Goal: Task Accomplishment & Management: Use online tool/utility

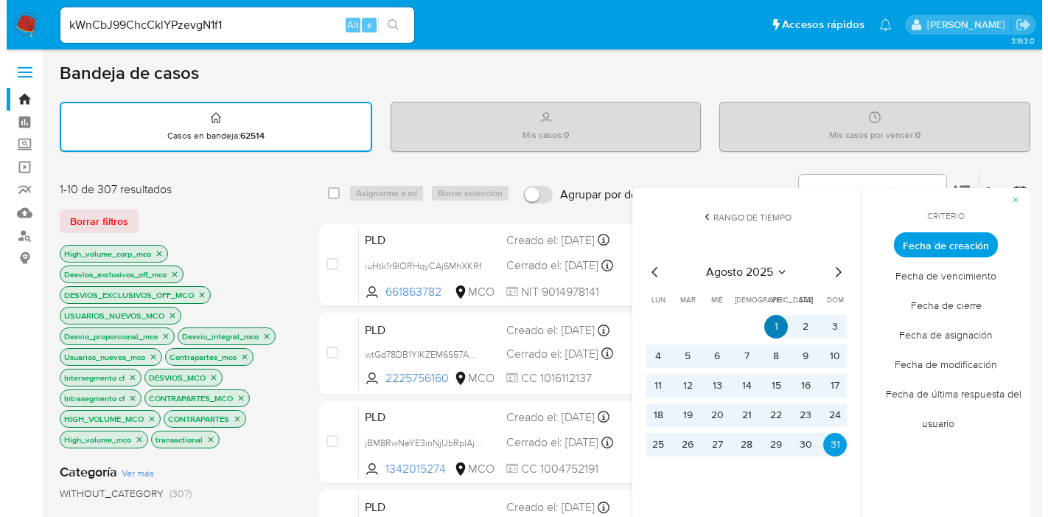
scroll to position [82, 0]
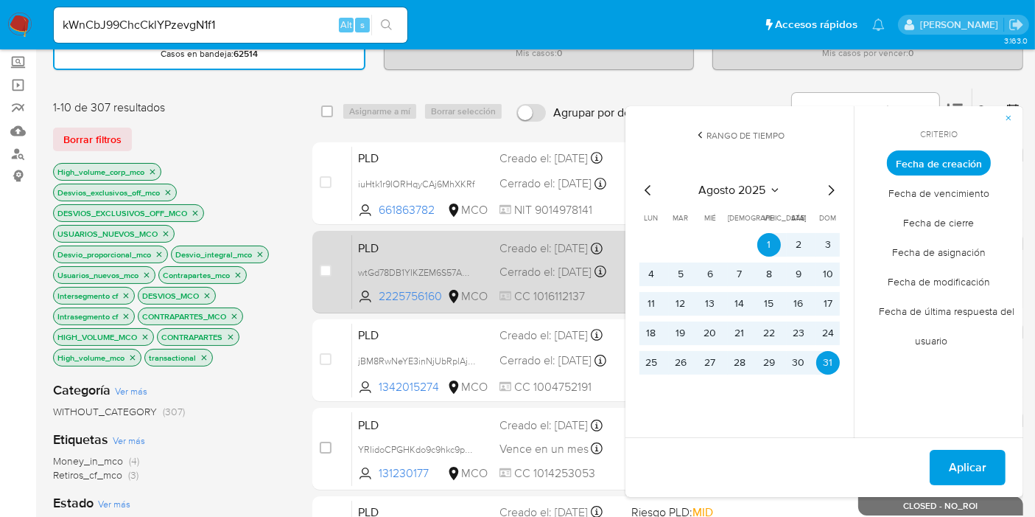
click at [312, 235] on div "case-item-checkbox No es posible asignar el caso PLD wtGd78DB1YIKZEM6S57AQEiR 2…" at bounding box center [667, 272] width 711 height 83
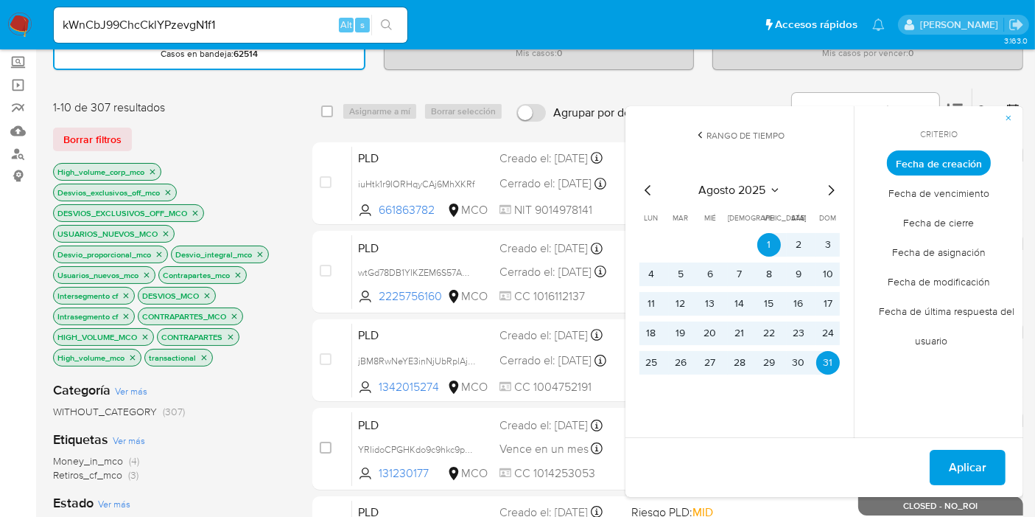
click at [203, 357] on icon "close-filter" at bounding box center [204, 357] width 9 height 9
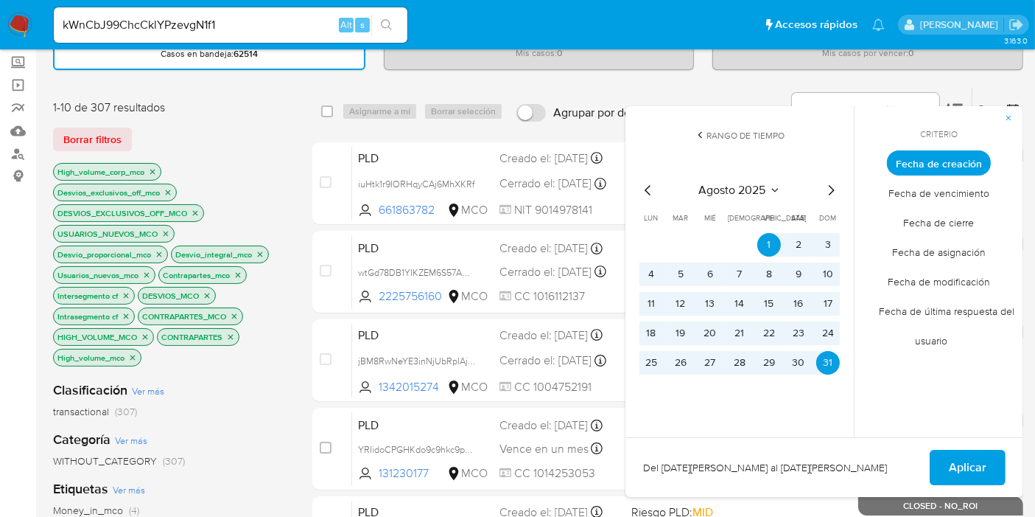
click at [135, 357] on icon "close-filter" at bounding box center [132, 356] width 5 height 5
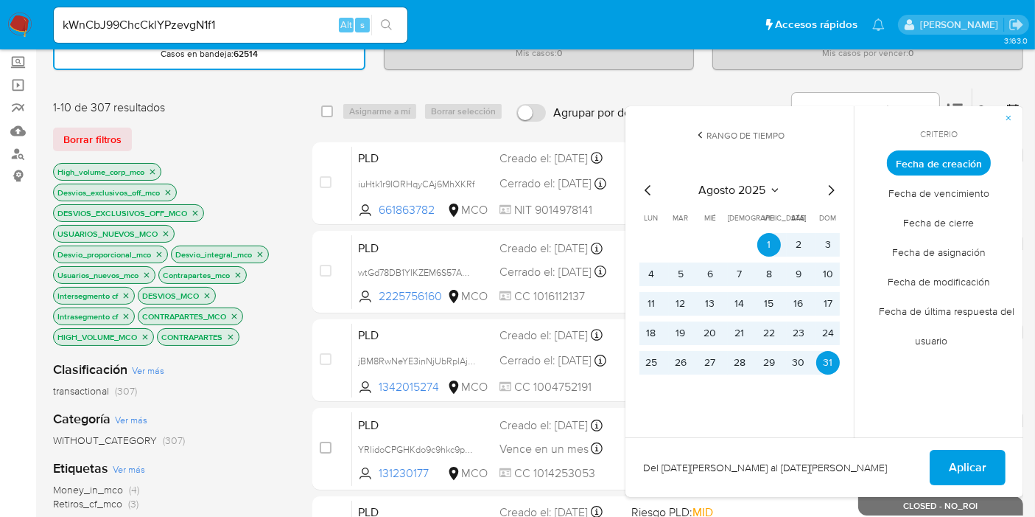
click at [145, 336] on icon "close-filter" at bounding box center [145, 336] width 9 height 9
click at [130, 340] on p "CONTRAPARTES" at bounding box center [94, 337] width 81 height 16
click at [125, 338] on icon "close-filter" at bounding box center [126, 336] width 9 height 9
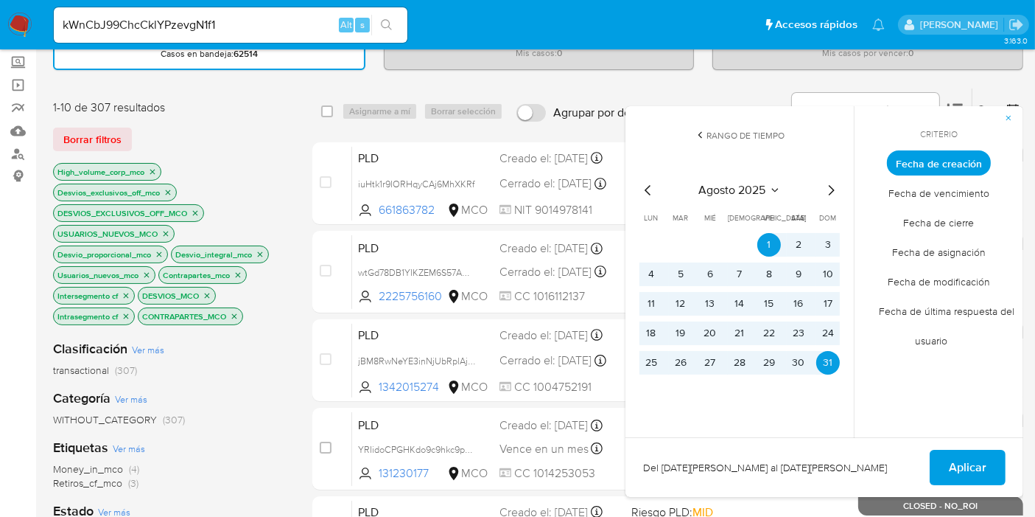
click at [229, 310] on p "CONTRAPARTES_MCO" at bounding box center [191, 316] width 104 height 16
click at [236, 312] on icon "close-filter" at bounding box center [234, 316] width 9 height 9
click at [208, 295] on icon "close-filter" at bounding box center [207, 295] width 9 height 9
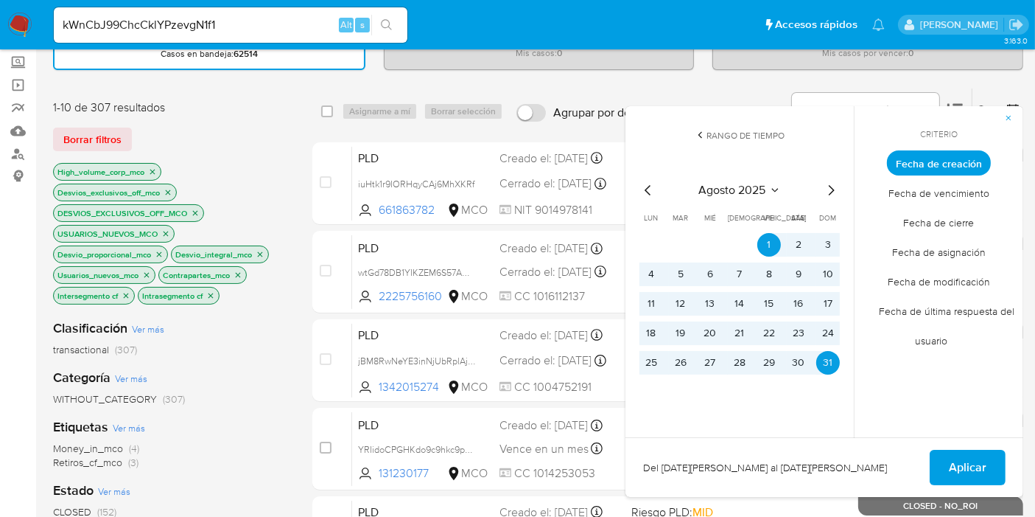
click at [237, 273] on icon "close-filter" at bounding box center [238, 274] width 9 height 9
click at [259, 250] on icon "close-filter" at bounding box center [260, 254] width 9 height 9
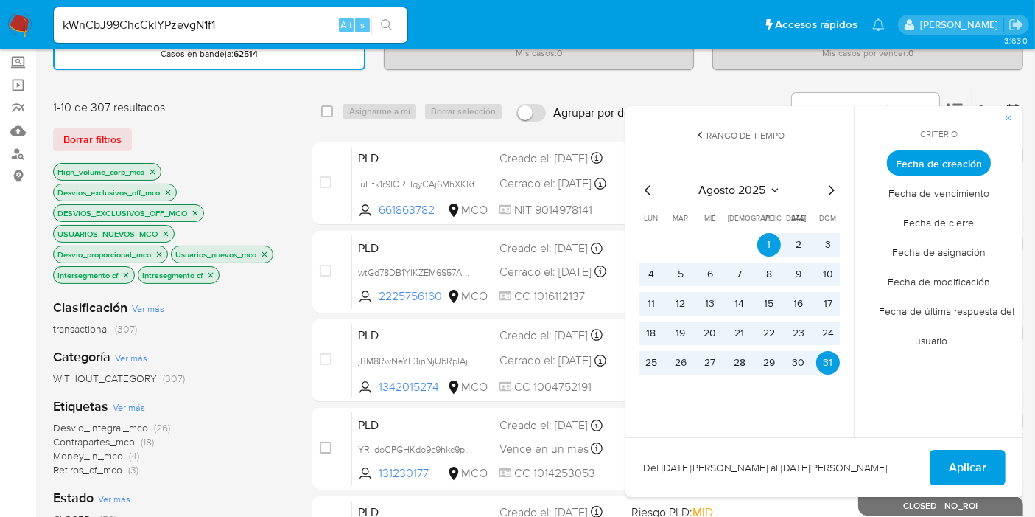
click at [153, 170] on icon "close-filter" at bounding box center [152, 171] width 5 height 5
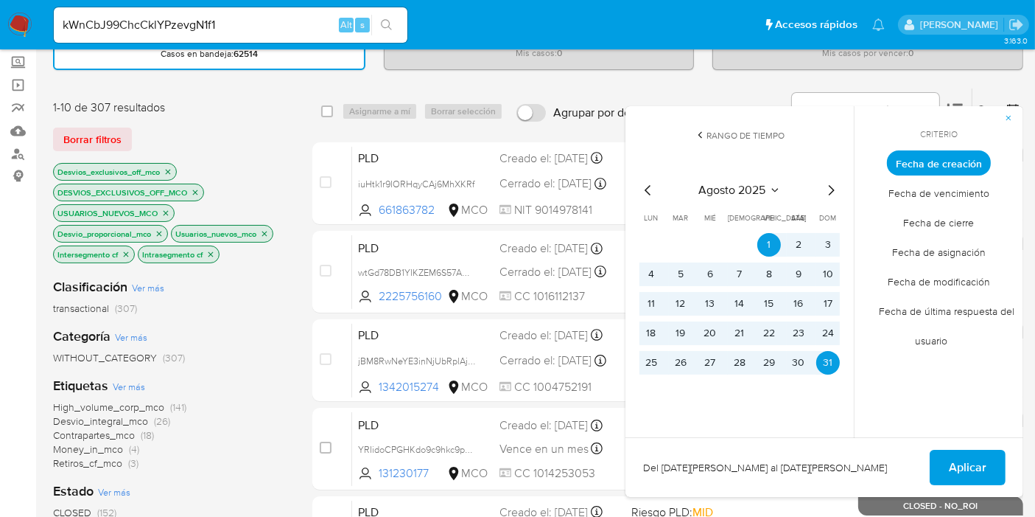
click at [174, 175] on p "Desvios_exclusivos_off_mco" at bounding box center [115, 172] width 122 height 16
click at [168, 170] on icon "close-filter" at bounding box center [168, 171] width 5 height 5
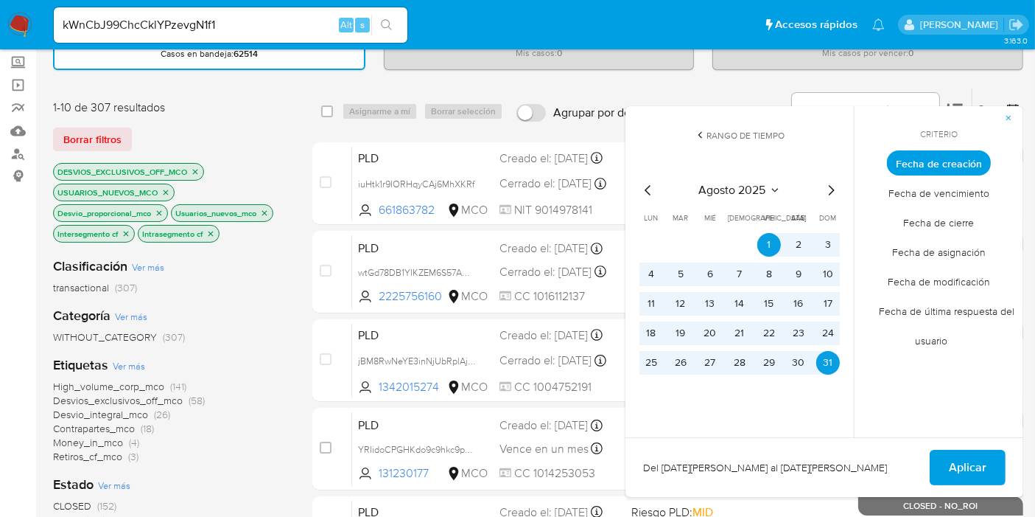
click at [195, 169] on icon "close-filter" at bounding box center [195, 171] width 5 height 5
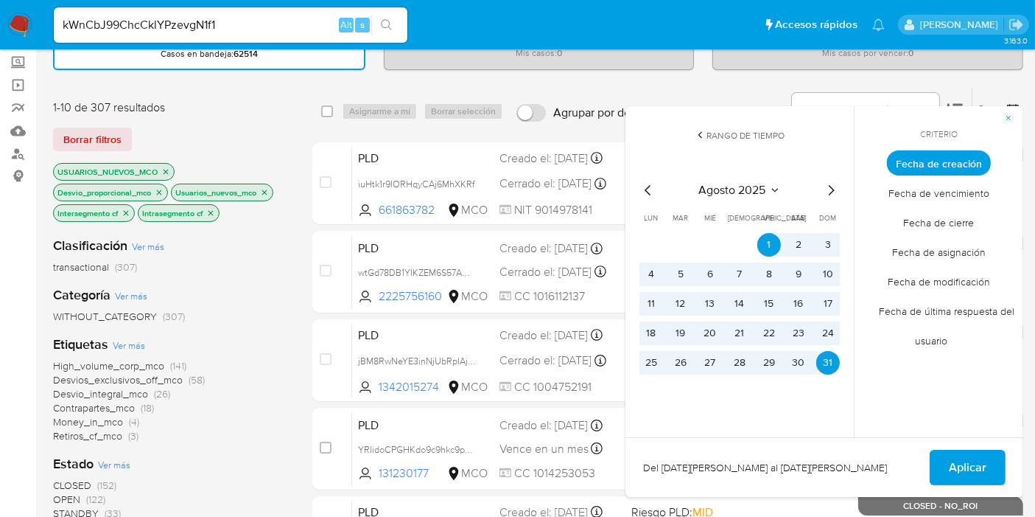
click at [168, 167] on icon "close-filter" at bounding box center [165, 171] width 9 height 9
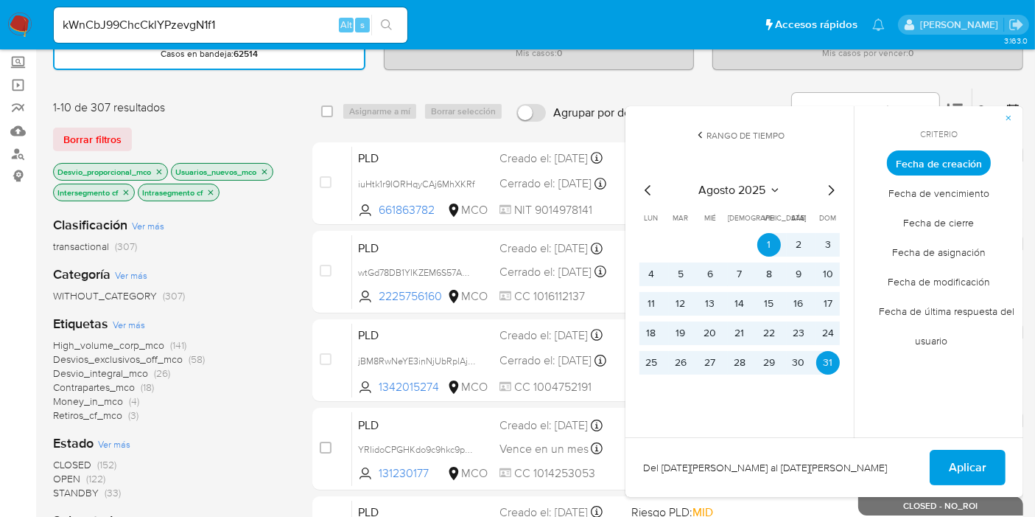
click at [161, 167] on icon "close-filter" at bounding box center [159, 171] width 9 height 9
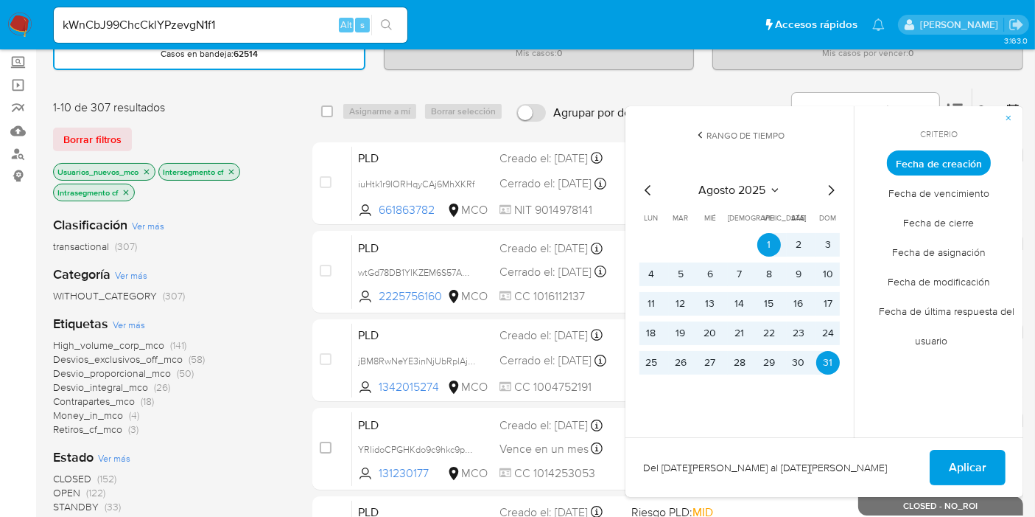
click at [234, 171] on icon "close-filter" at bounding box center [231, 171] width 9 height 9
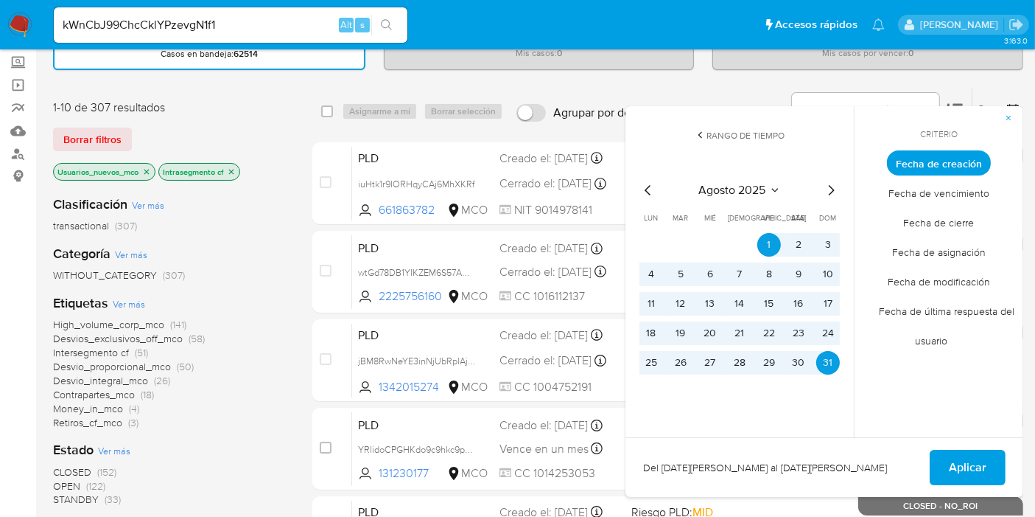
click at [123, 301] on span "Ver más" at bounding box center [129, 303] width 32 height 13
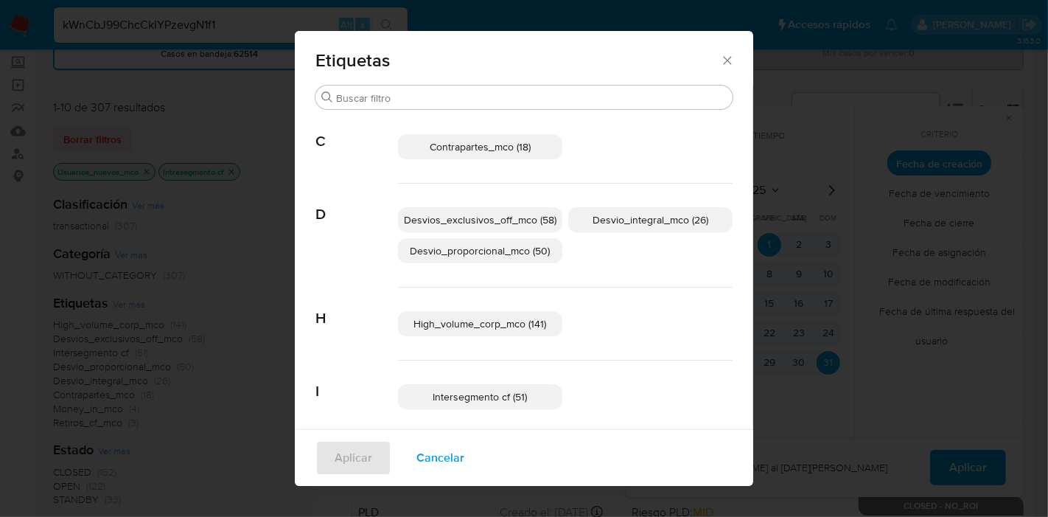
click at [720, 66] on icon "Cerrar" at bounding box center [727, 60] width 15 height 15
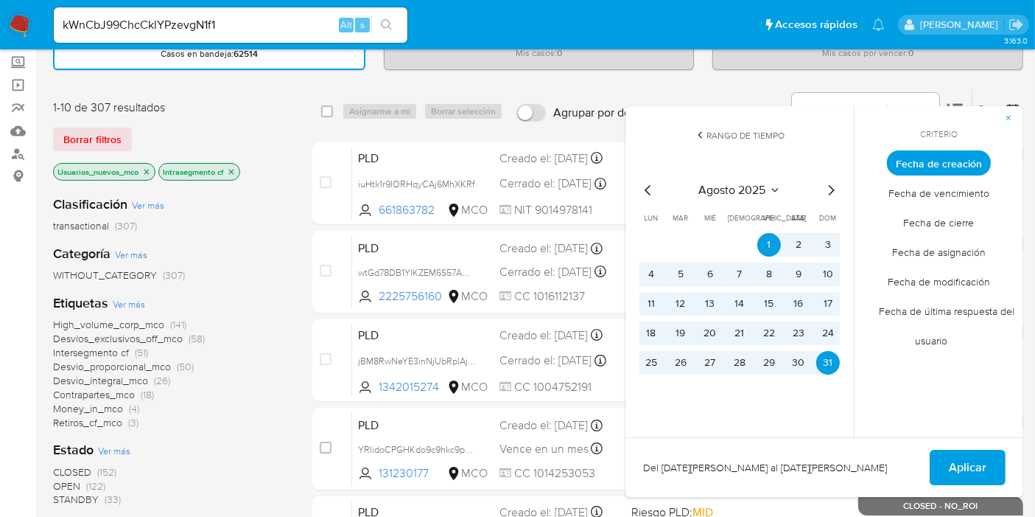
click at [147, 169] on icon "close-filter" at bounding box center [146, 171] width 9 height 9
click at [134, 301] on span "Ver más" at bounding box center [129, 303] width 32 height 13
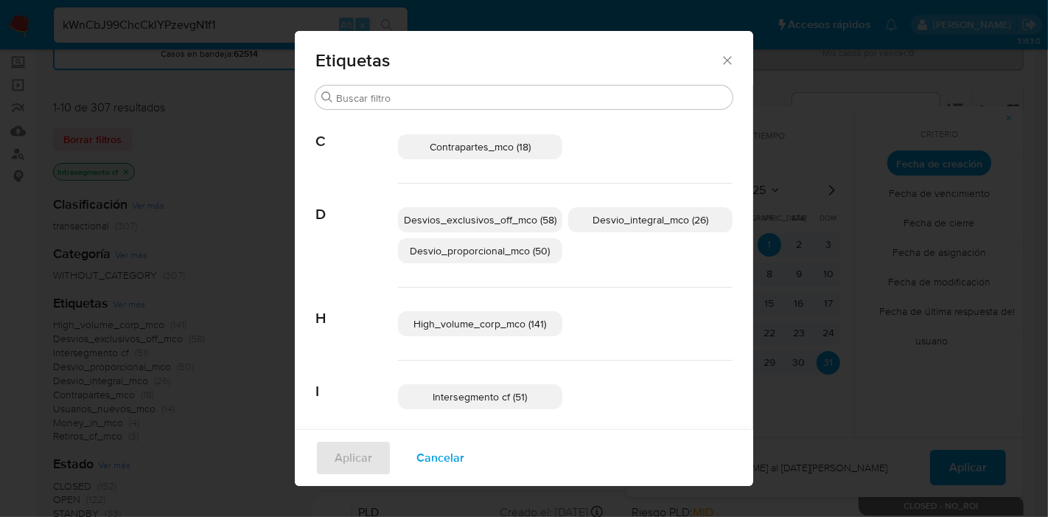
click at [505, 394] on span "Intersegmento cf (51)" at bounding box center [480, 396] width 94 height 15
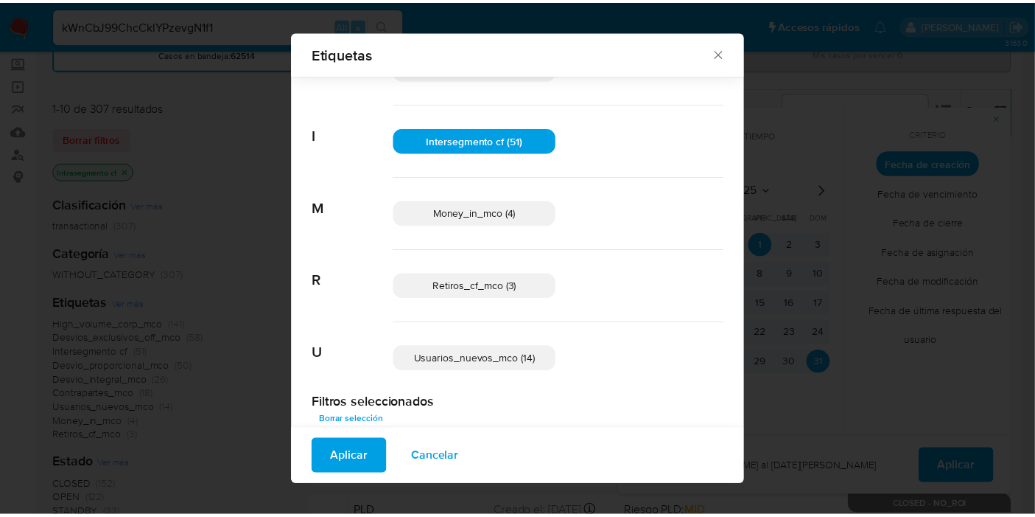
scroll to position [248, 0]
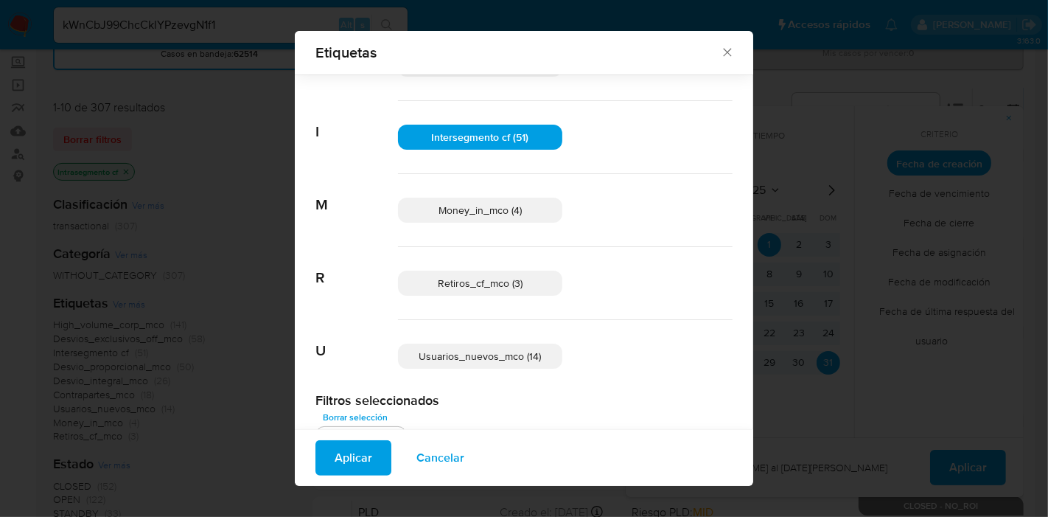
click at [489, 210] on span "Money_in_mco (4)" at bounding box center [479, 210] width 83 height 15
click at [471, 282] on span "Retiros_cf_mco (3)" at bounding box center [480, 283] width 85 height 15
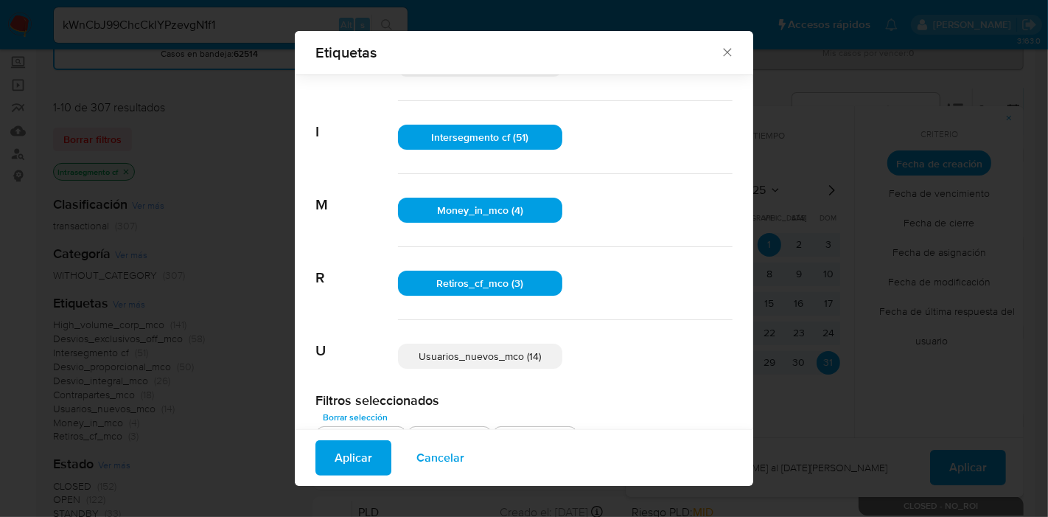
click at [355, 467] on span "Aplicar" at bounding box center [354, 457] width 38 height 32
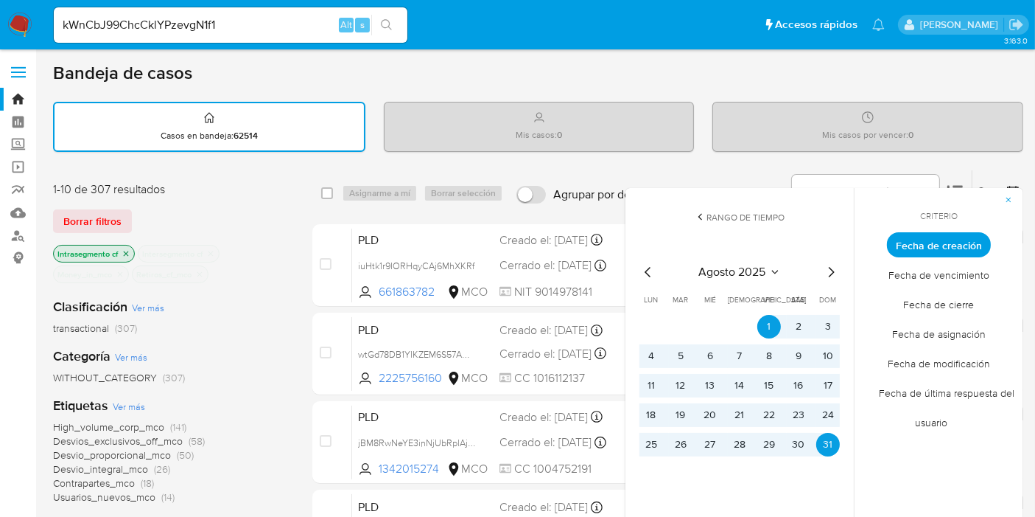
click at [931, 309] on span "Fecha de cierre" at bounding box center [940, 305] width 102 height 30
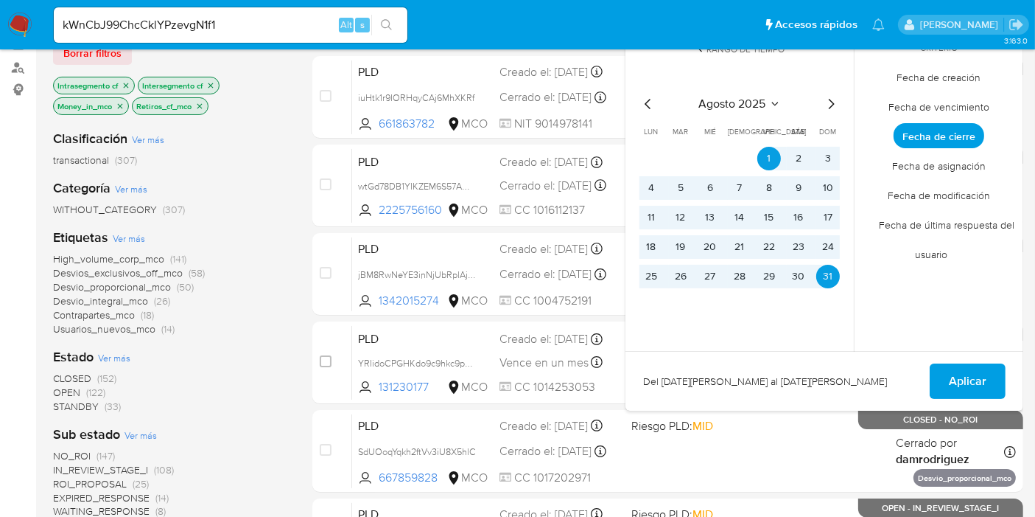
scroll to position [170, 0]
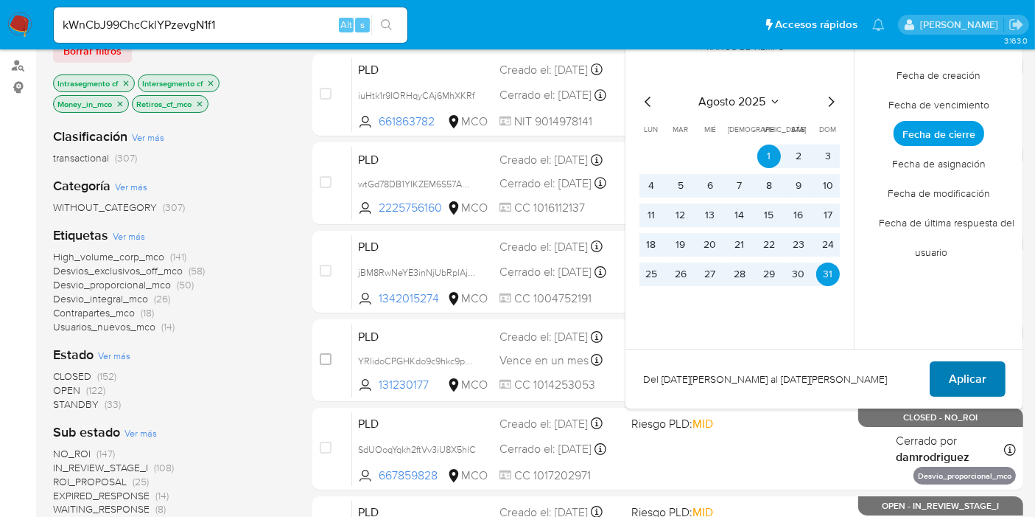
click at [956, 384] on span "Aplicar" at bounding box center [968, 379] width 38 height 32
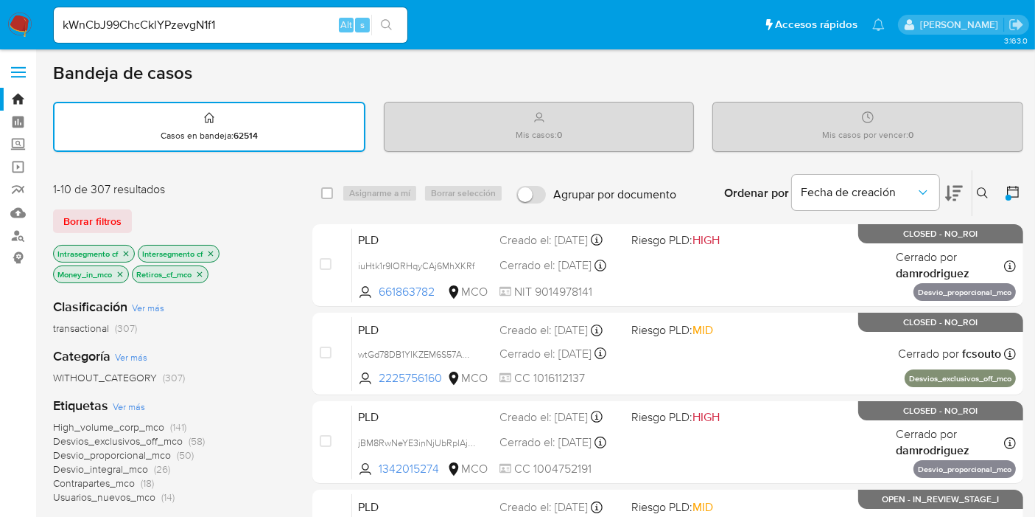
scroll to position [4, 0]
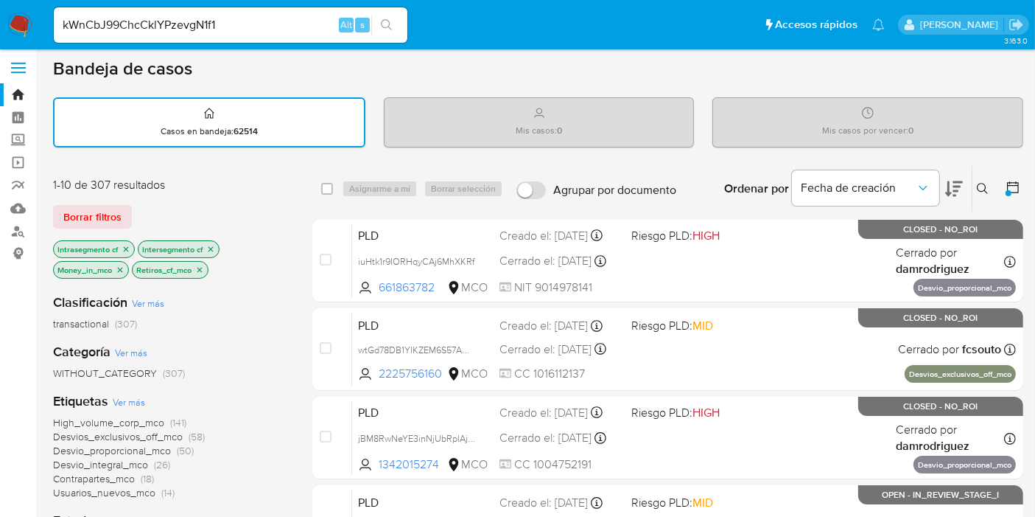
click at [1005, 183] on div at bounding box center [1010, 189] width 27 height 46
click at [1018, 191] on icon at bounding box center [1013, 187] width 15 height 15
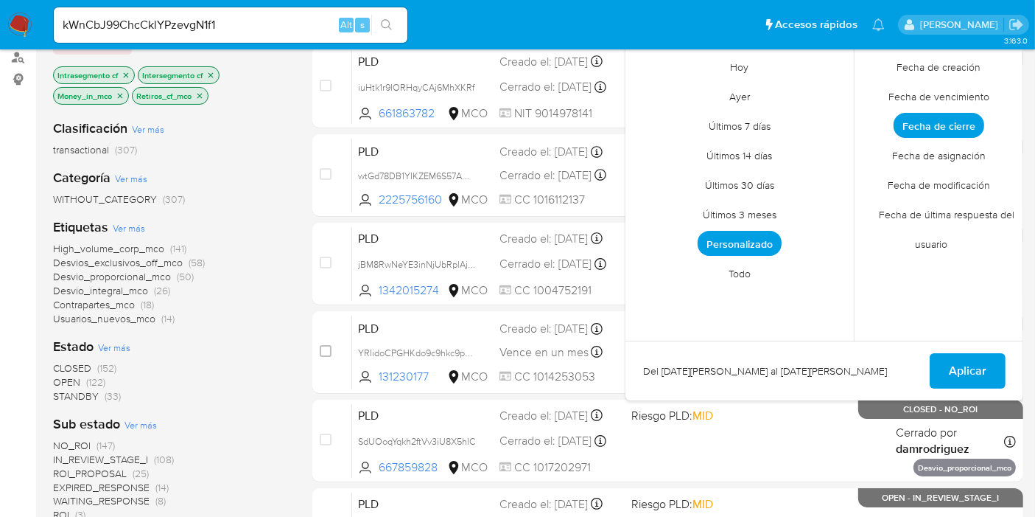
scroll to position [183, 0]
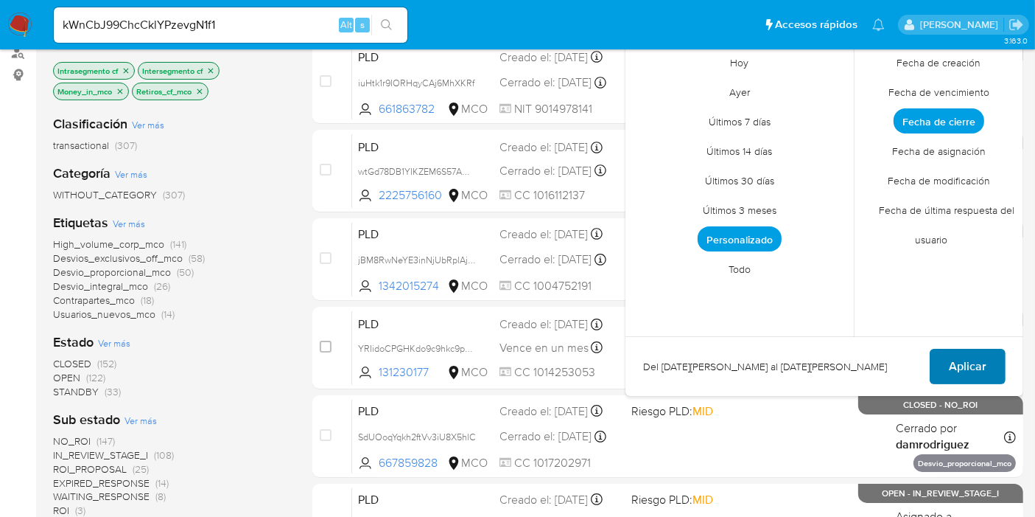
click at [963, 365] on span "Aplicar" at bounding box center [968, 366] width 38 height 32
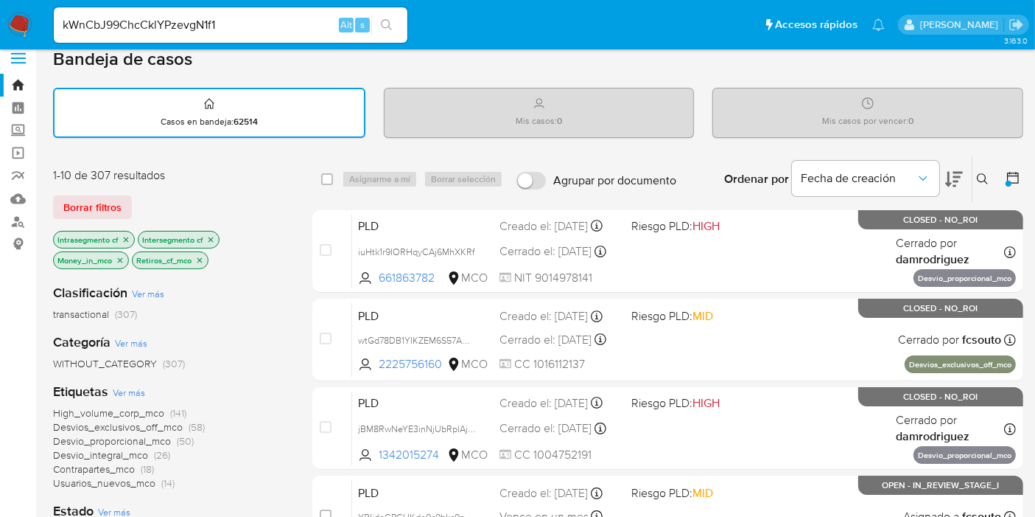
scroll to position [0, 0]
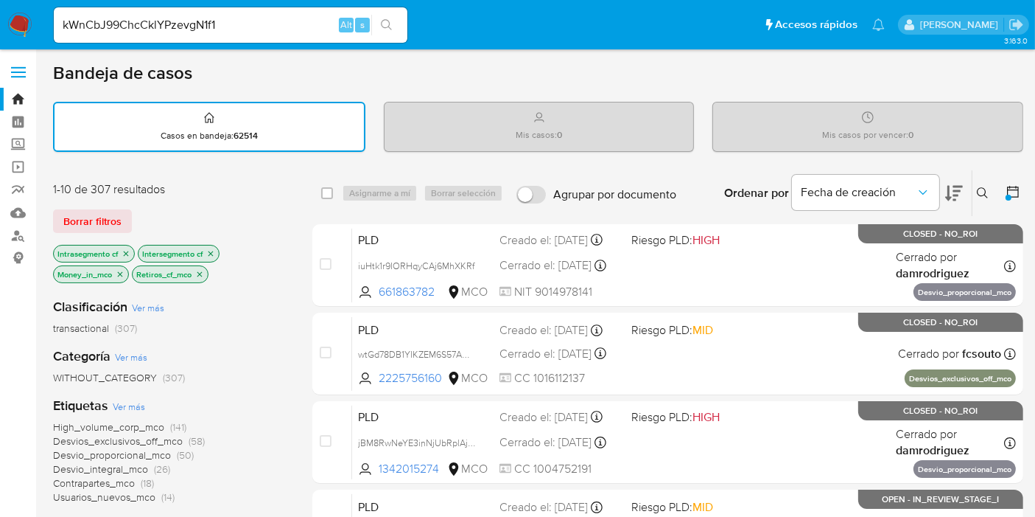
click at [1014, 192] on icon at bounding box center [1013, 191] width 15 height 15
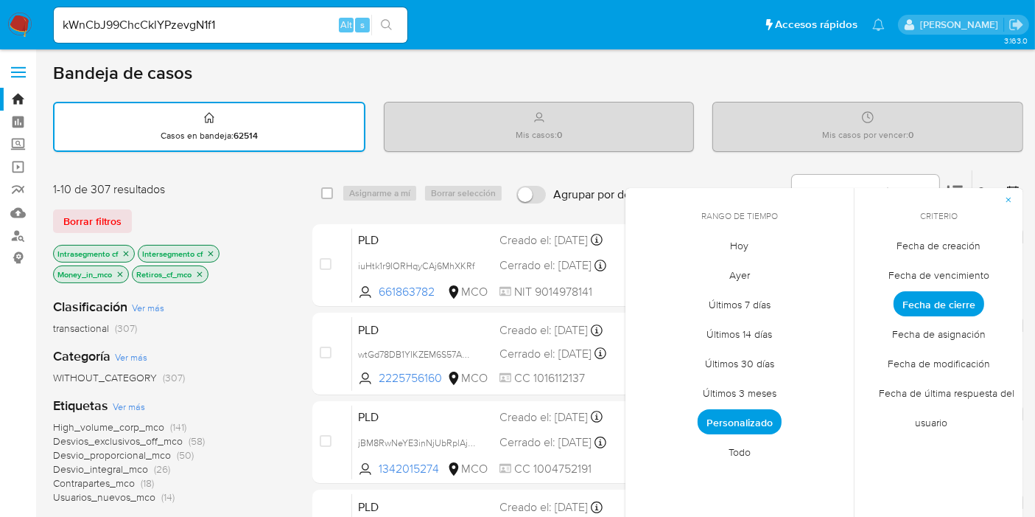
click at [952, 250] on span "Fecha de creación" at bounding box center [939, 246] width 115 height 30
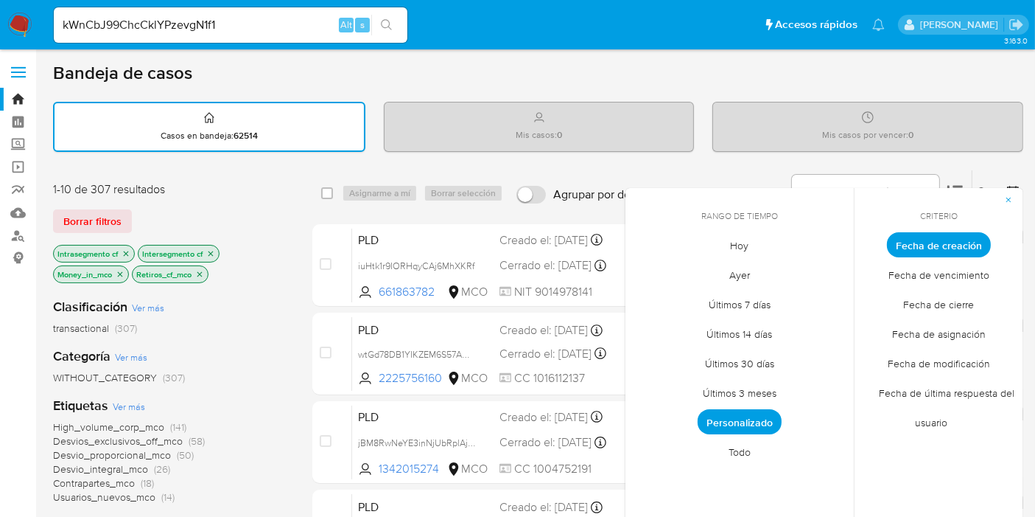
click at [759, 420] on span "Personalizado" at bounding box center [740, 421] width 84 height 25
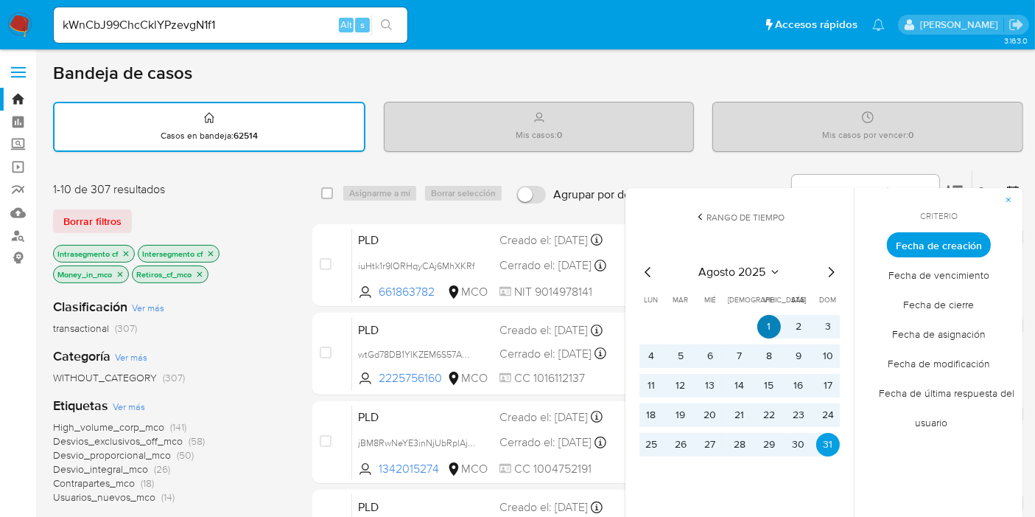
click at [770, 324] on button "1" at bounding box center [770, 327] width 24 height 24
click at [824, 450] on button "31" at bounding box center [829, 445] width 24 height 24
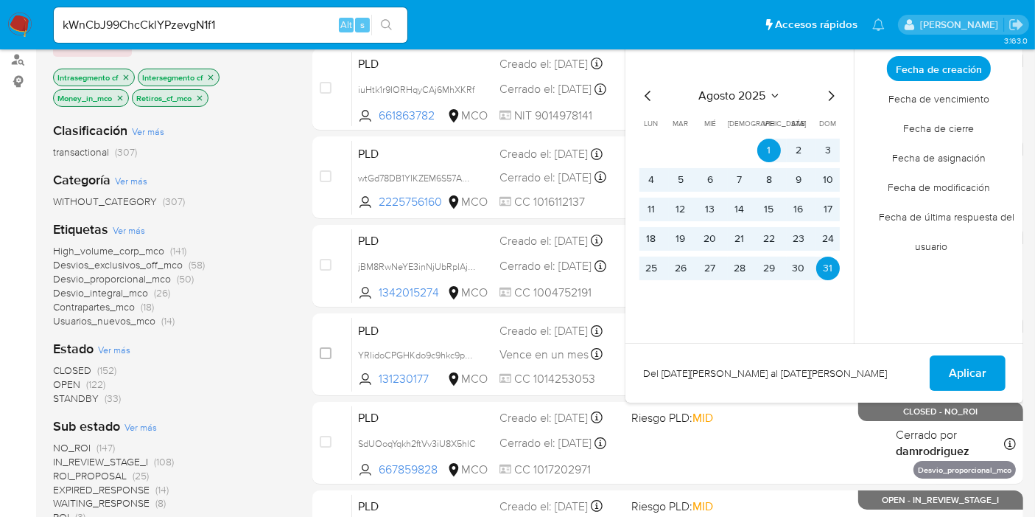
scroll to position [178, 0]
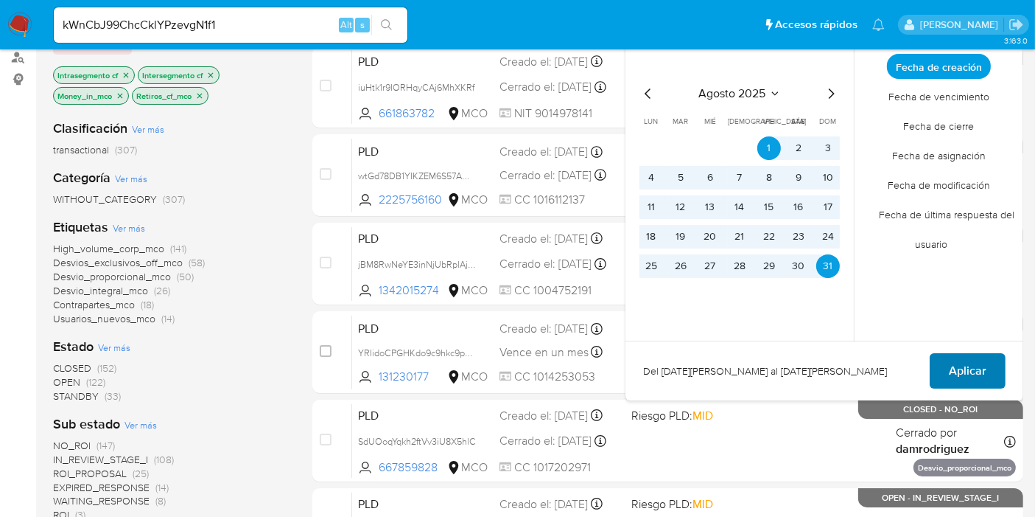
click at [971, 366] on span "Aplicar" at bounding box center [968, 370] width 38 height 32
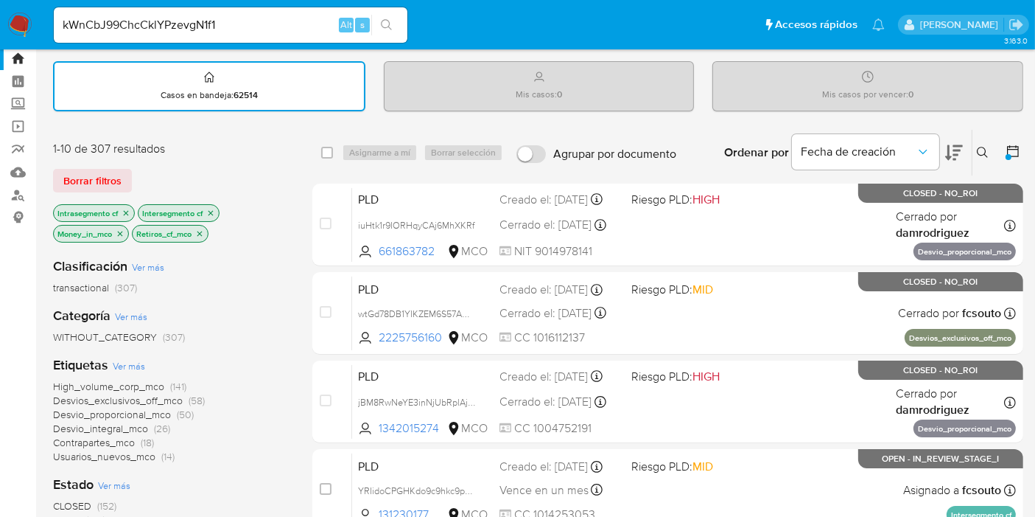
scroll to position [43, 0]
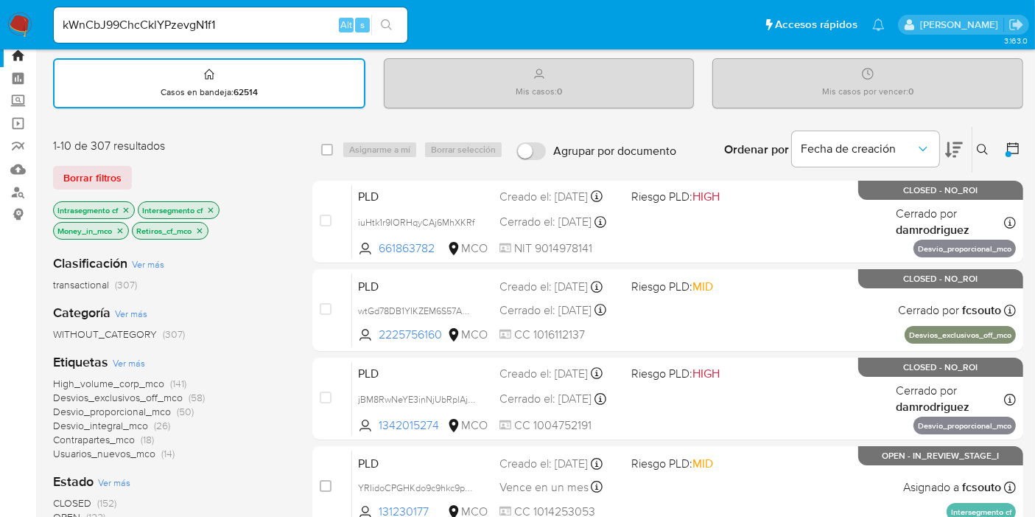
click at [1015, 148] on icon at bounding box center [1013, 148] width 15 height 15
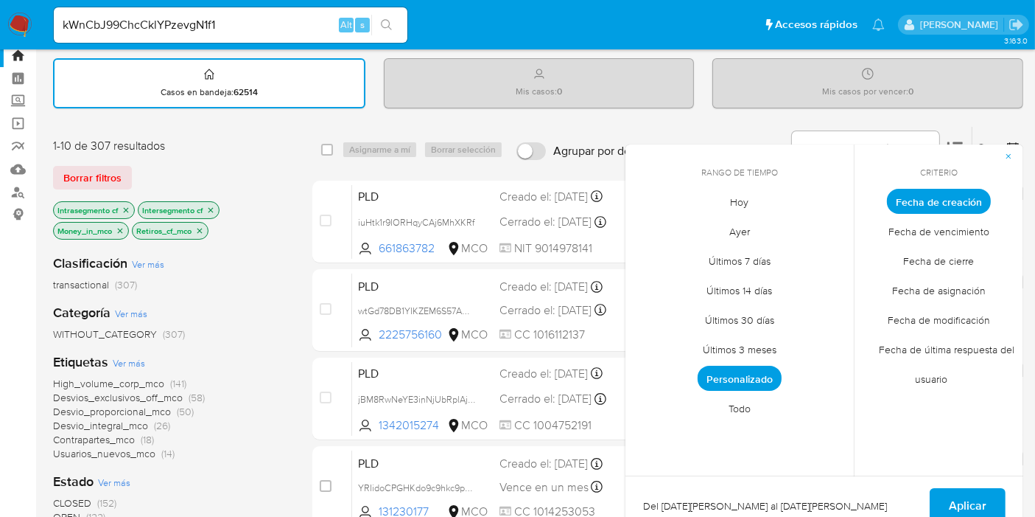
click at [945, 264] on span "Fecha de cierre" at bounding box center [940, 261] width 102 height 30
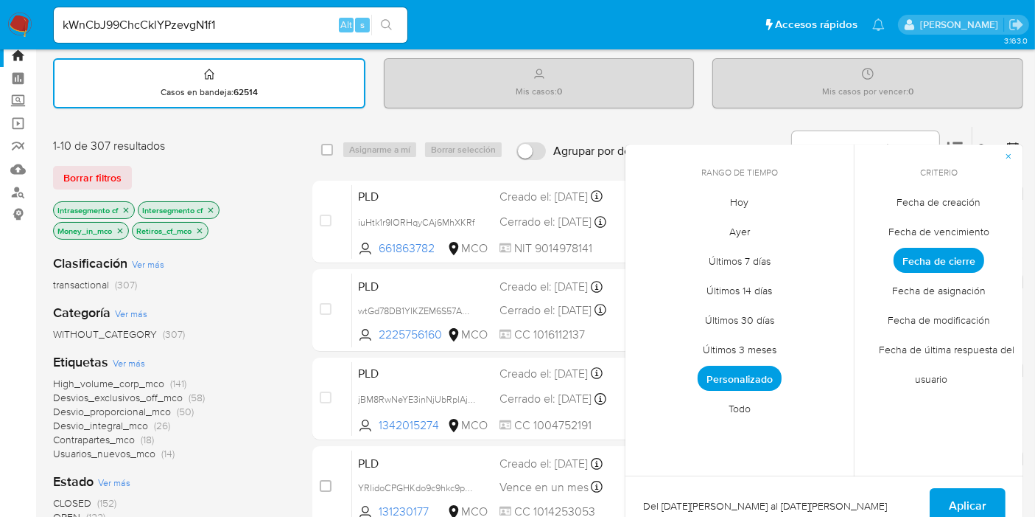
click at [752, 379] on span "Personalizado" at bounding box center [740, 378] width 84 height 25
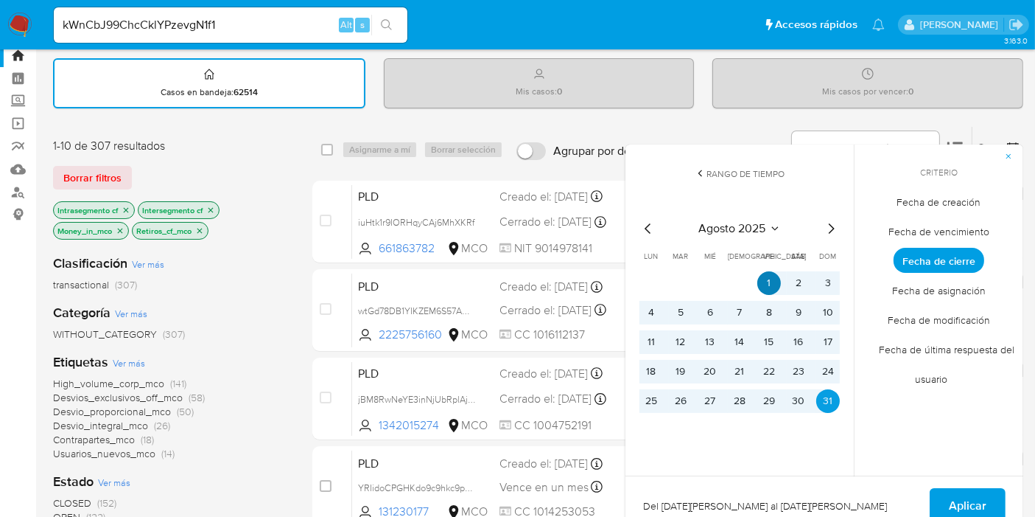
click at [772, 282] on button "1" at bounding box center [770, 283] width 24 height 24
click at [824, 405] on button "31" at bounding box center [829, 401] width 24 height 24
click at [962, 509] on span "Aplicar" at bounding box center [968, 505] width 38 height 32
